Goal: Task Accomplishment & Management: Complete application form

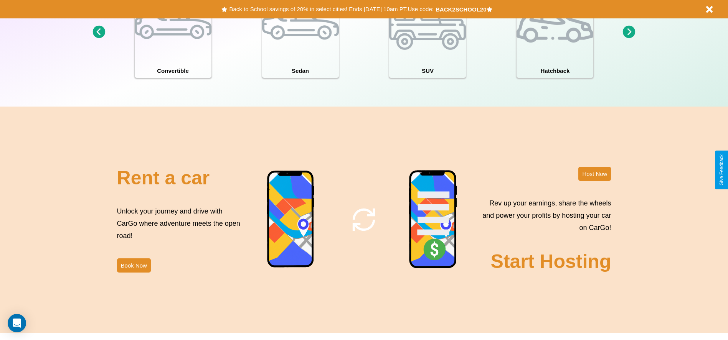
scroll to position [837, 0]
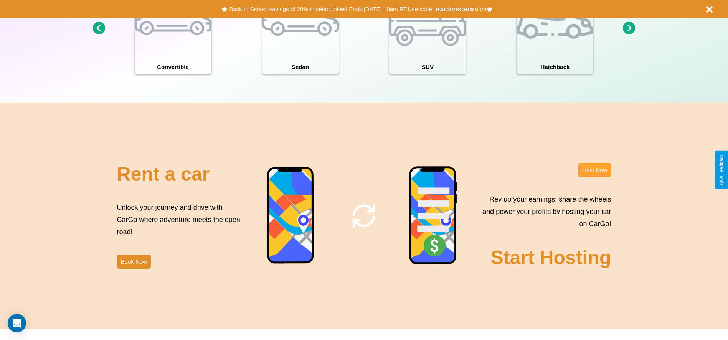
click at [595, 170] on button "Host Now" at bounding box center [594, 170] width 33 height 14
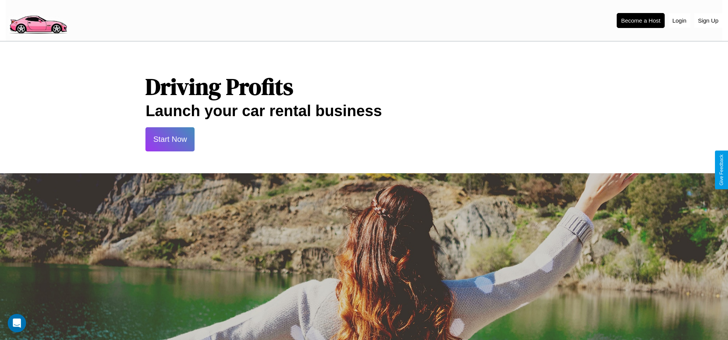
click at [170, 139] on button "Start Now" at bounding box center [169, 139] width 49 height 24
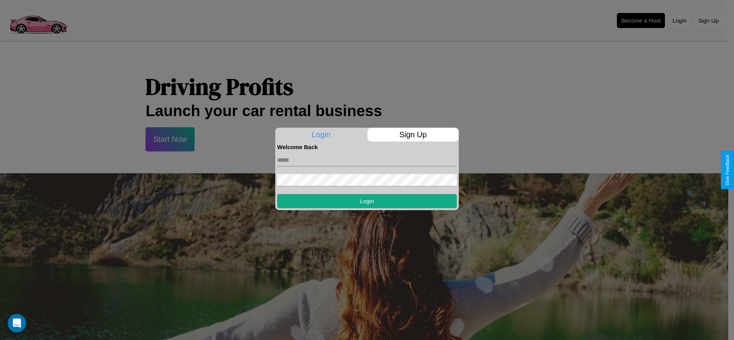
click at [367, 160] on input "text" at bounding box center [367, 160] width 180 height 12
type input "**********"
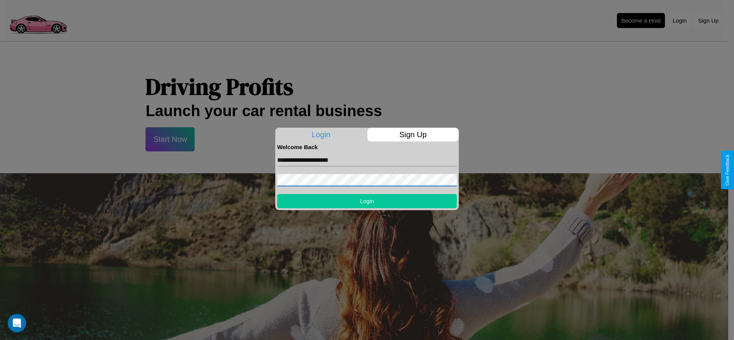
click at [367, 201] on button "Login" at bounding box center [367, 201] width 180 height 14
